Goal: Task Accomplishment & Management: Use online tool/utility

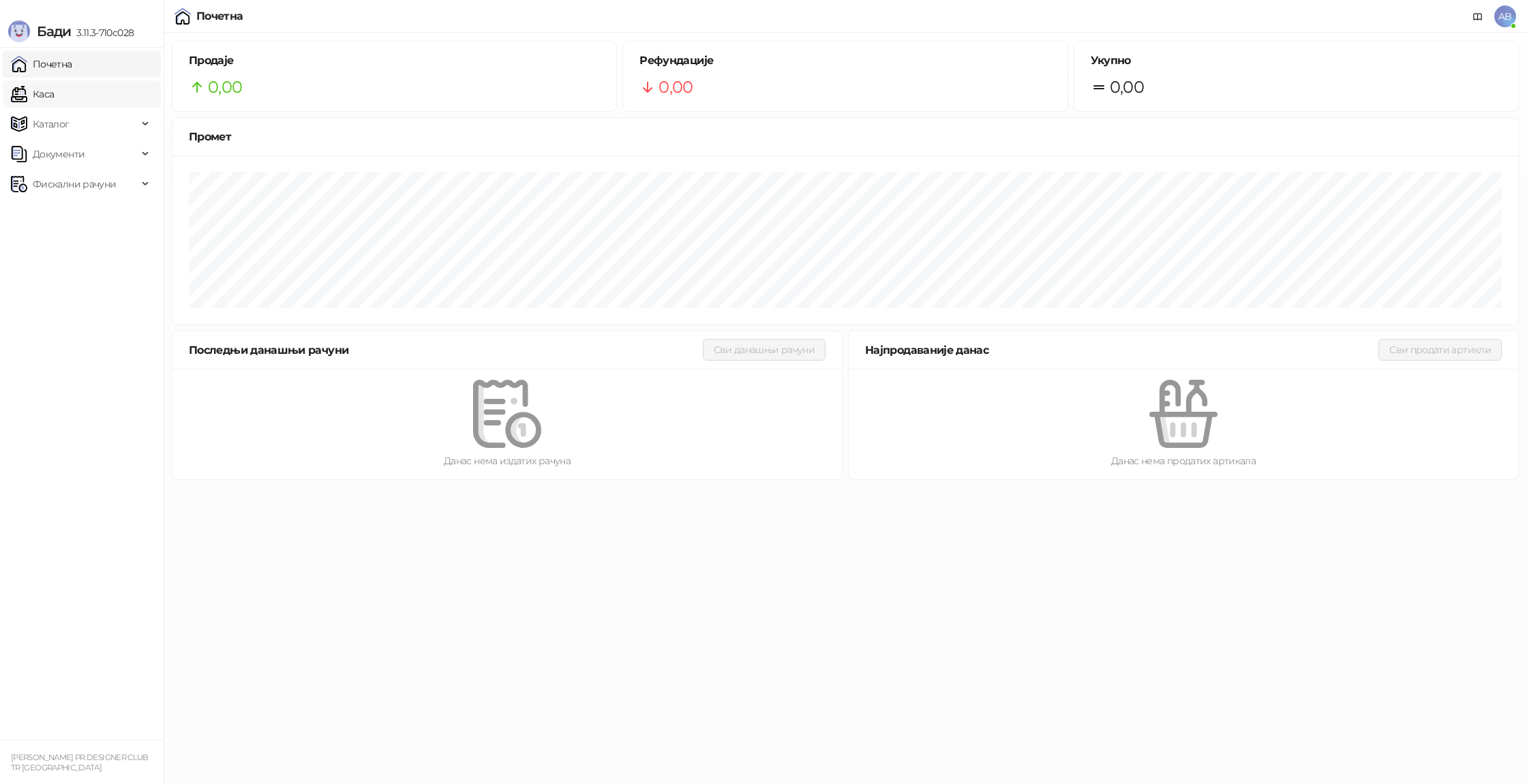
click at [54, 96] on link "Каса" at bounding box center [32, 94] width 43 height 27
